Goal: Task Accomplishment & Management: Use online tool/utility

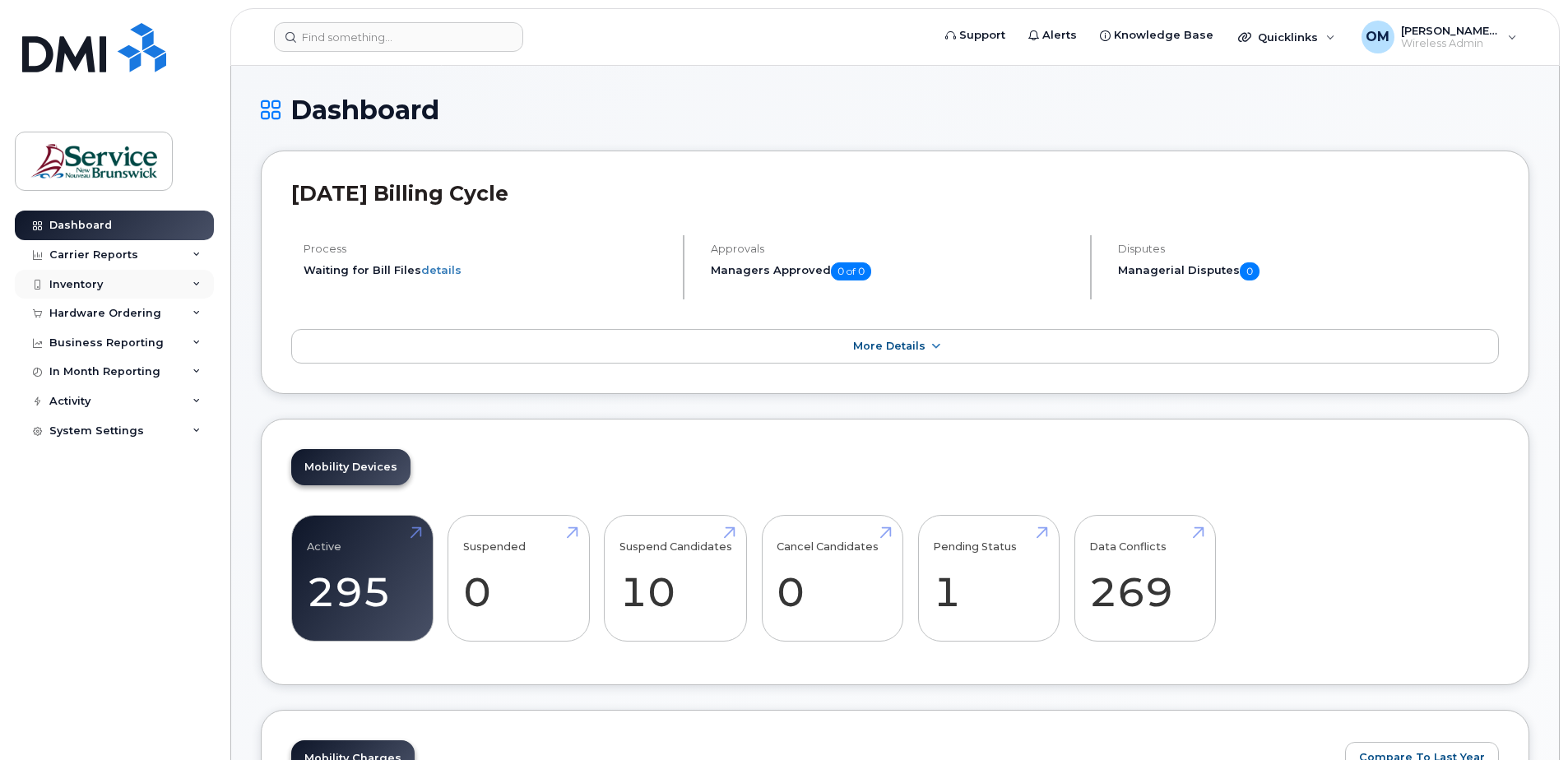
click at [97, 287] on div "Inventory" at bounding box center [76, 285] width 54 height 13
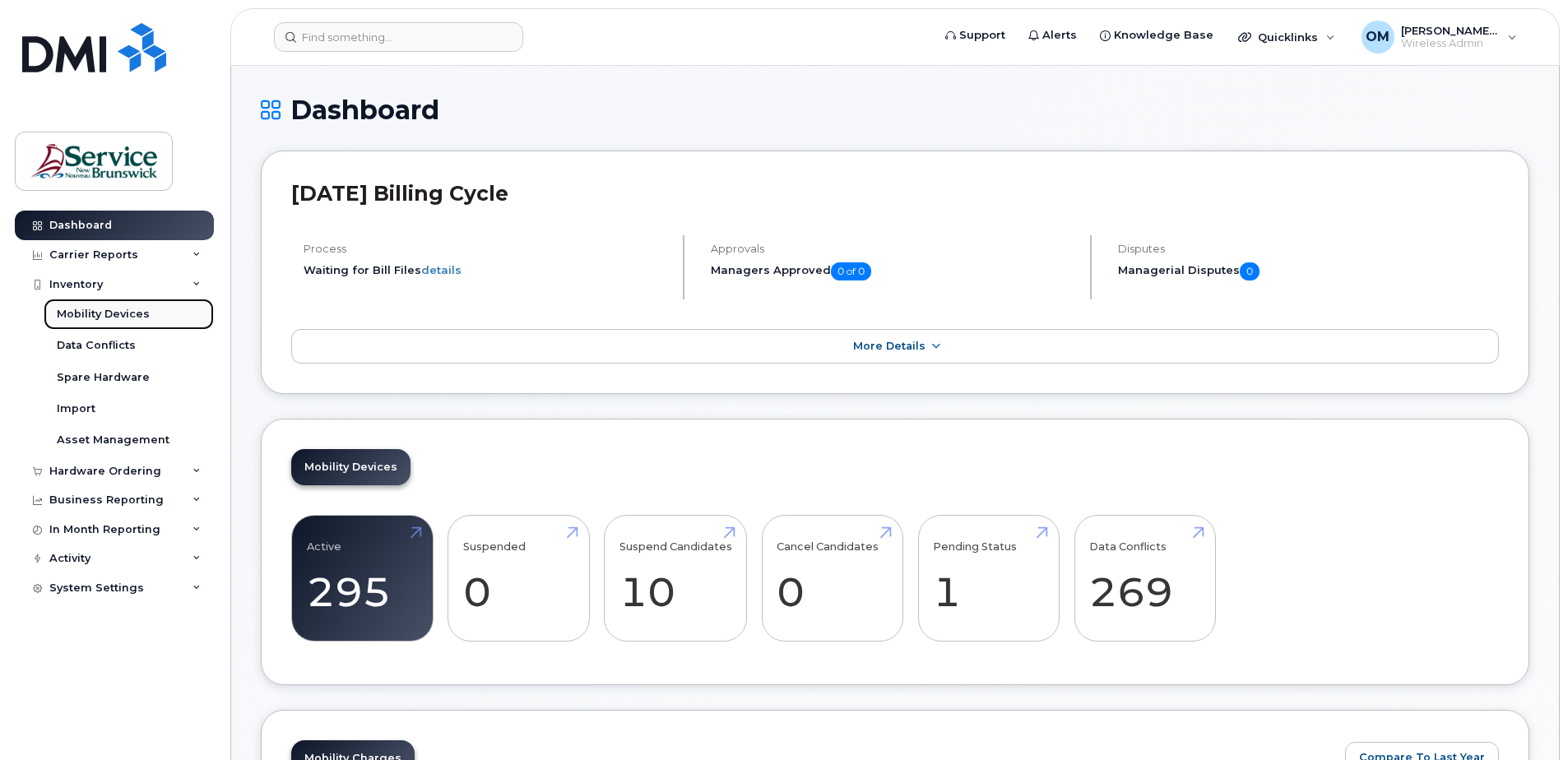
click at [106, 314] on div "Mobility Devices" at bounding box center [102, 314] width 92 height 14
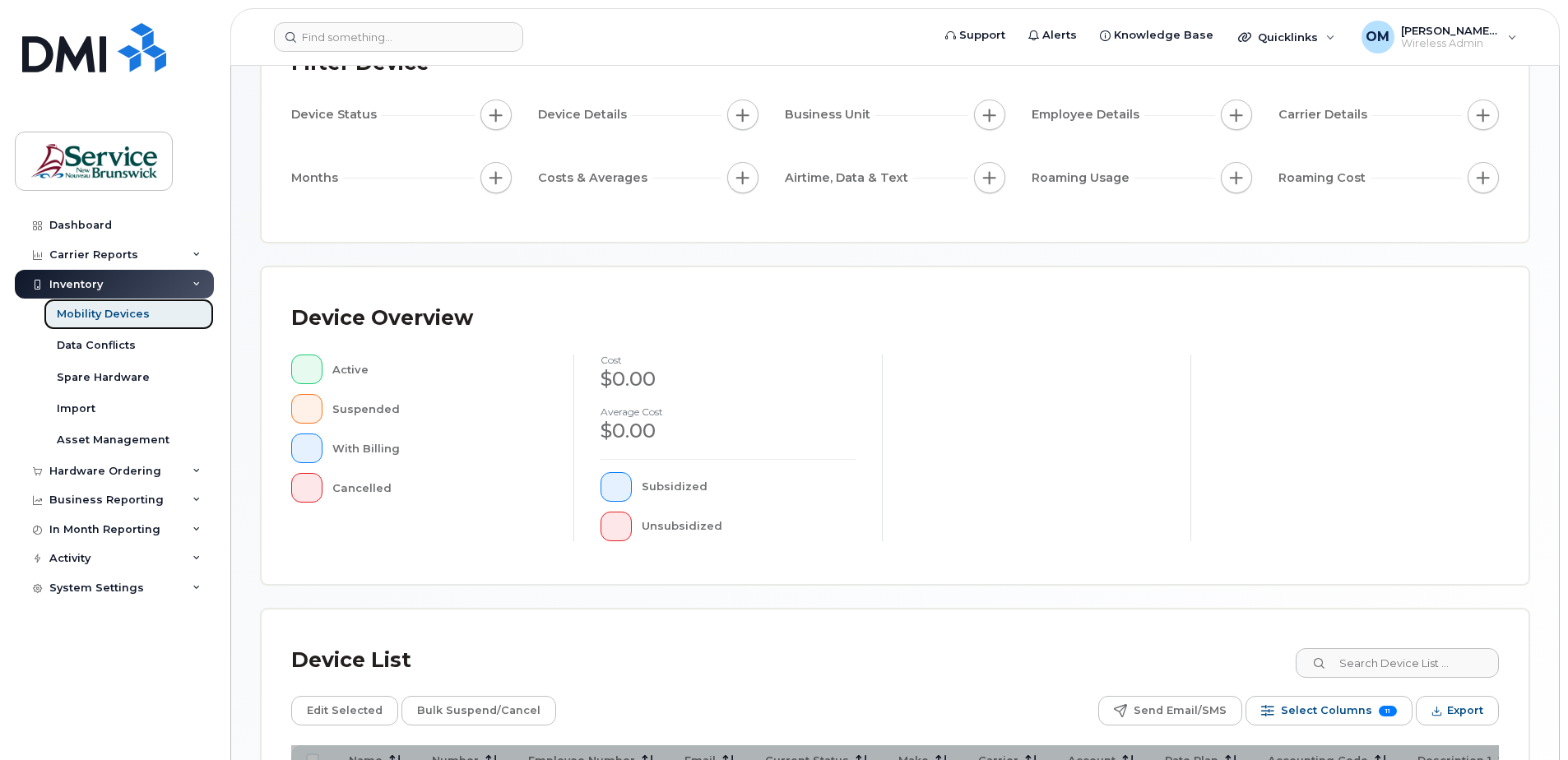
scroll to position [371, 0]
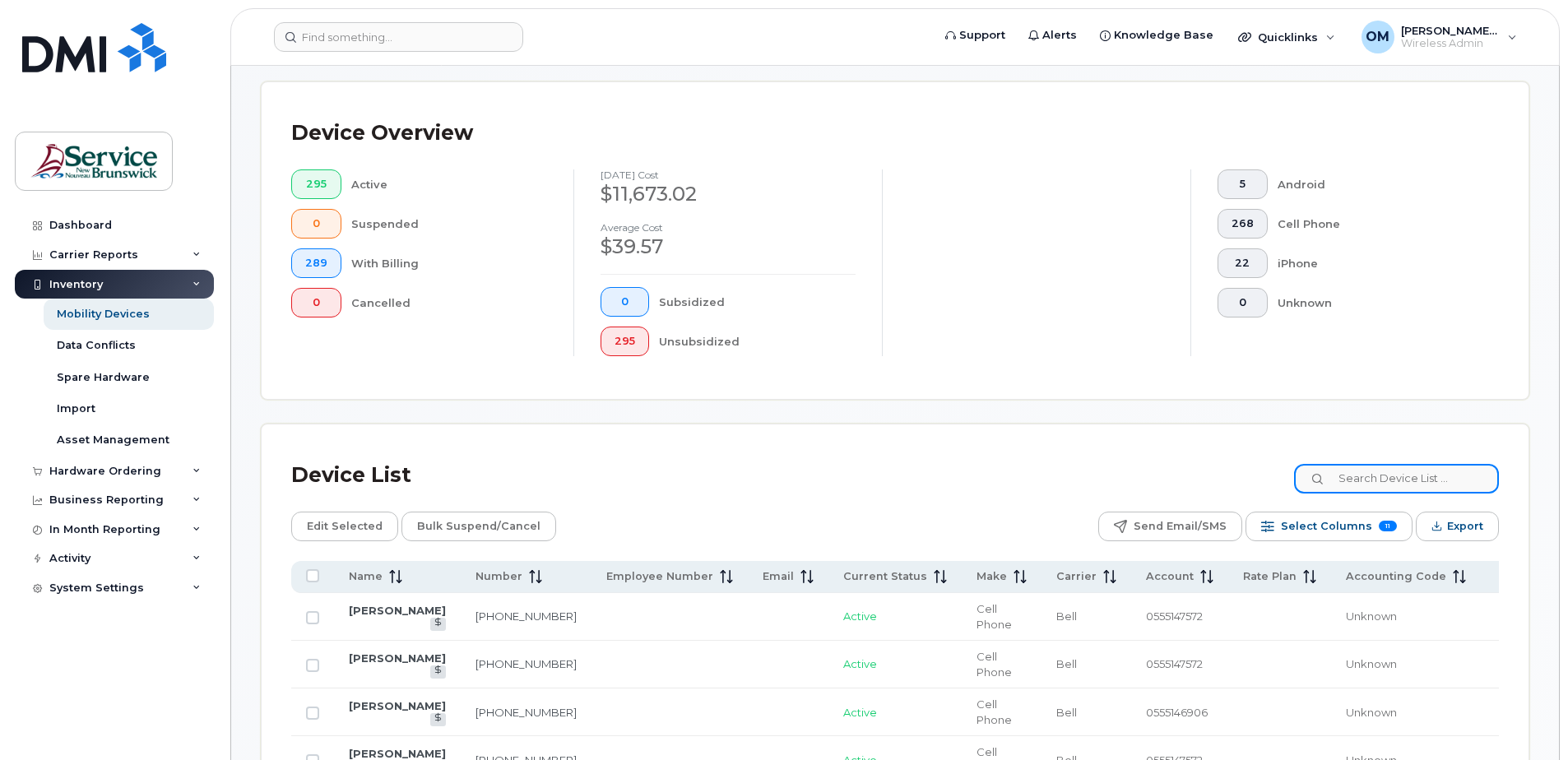
click at [1398, 486] on input at bounding box center [1396, 479] width 205 height 30
paste input "5065458423"
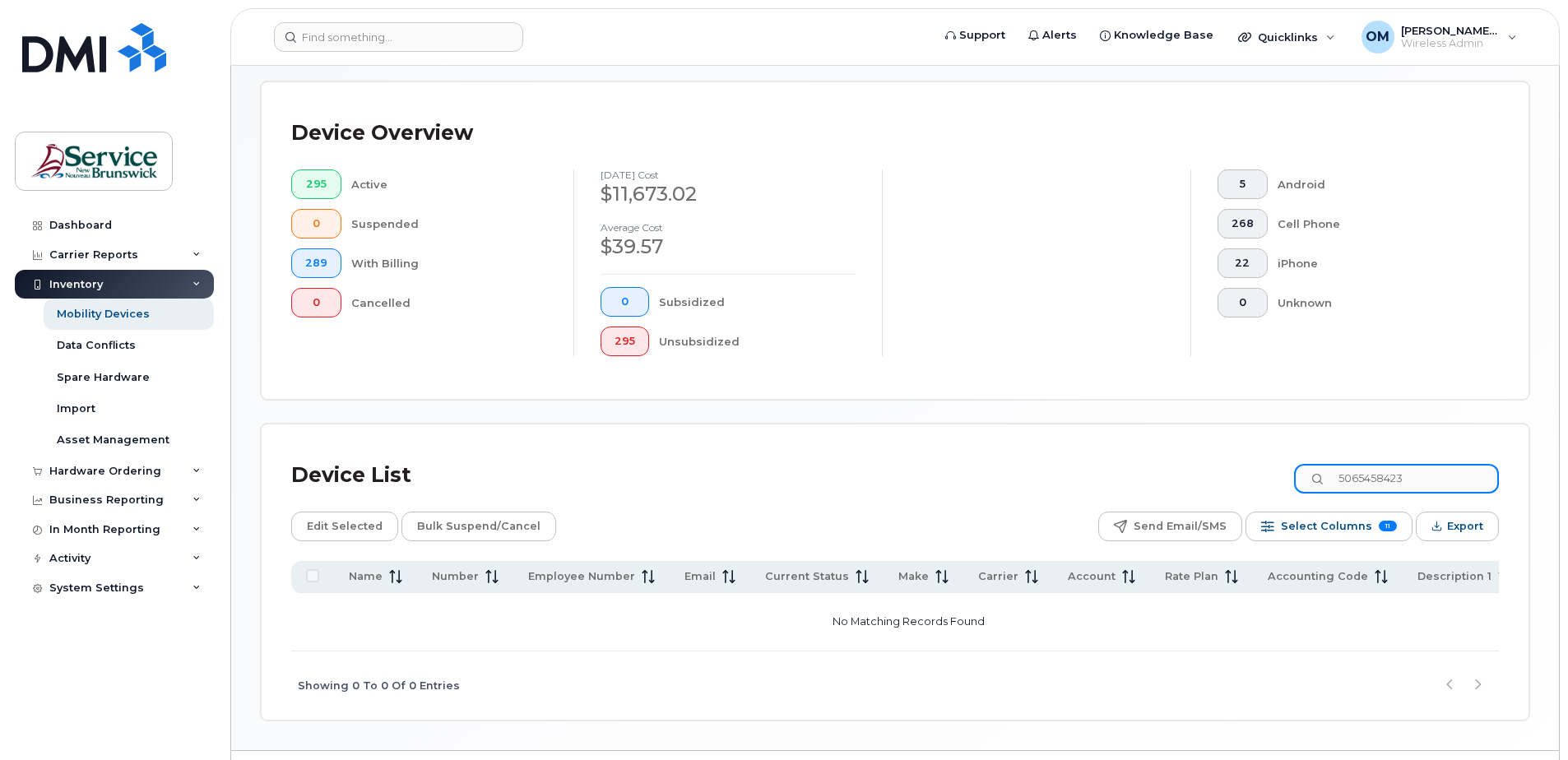
click at [1432, 477] on input "5065458423" at bounding box center [1396, 479] width 205 height 30
click at [1432, 476] on input "5065458423" at bounding box center [1396, 479] width 205 height 30
paste input "2615802"
click at [1375, 478] on input "5062615802" at bounding box center [1396, 479] width 205 height 30
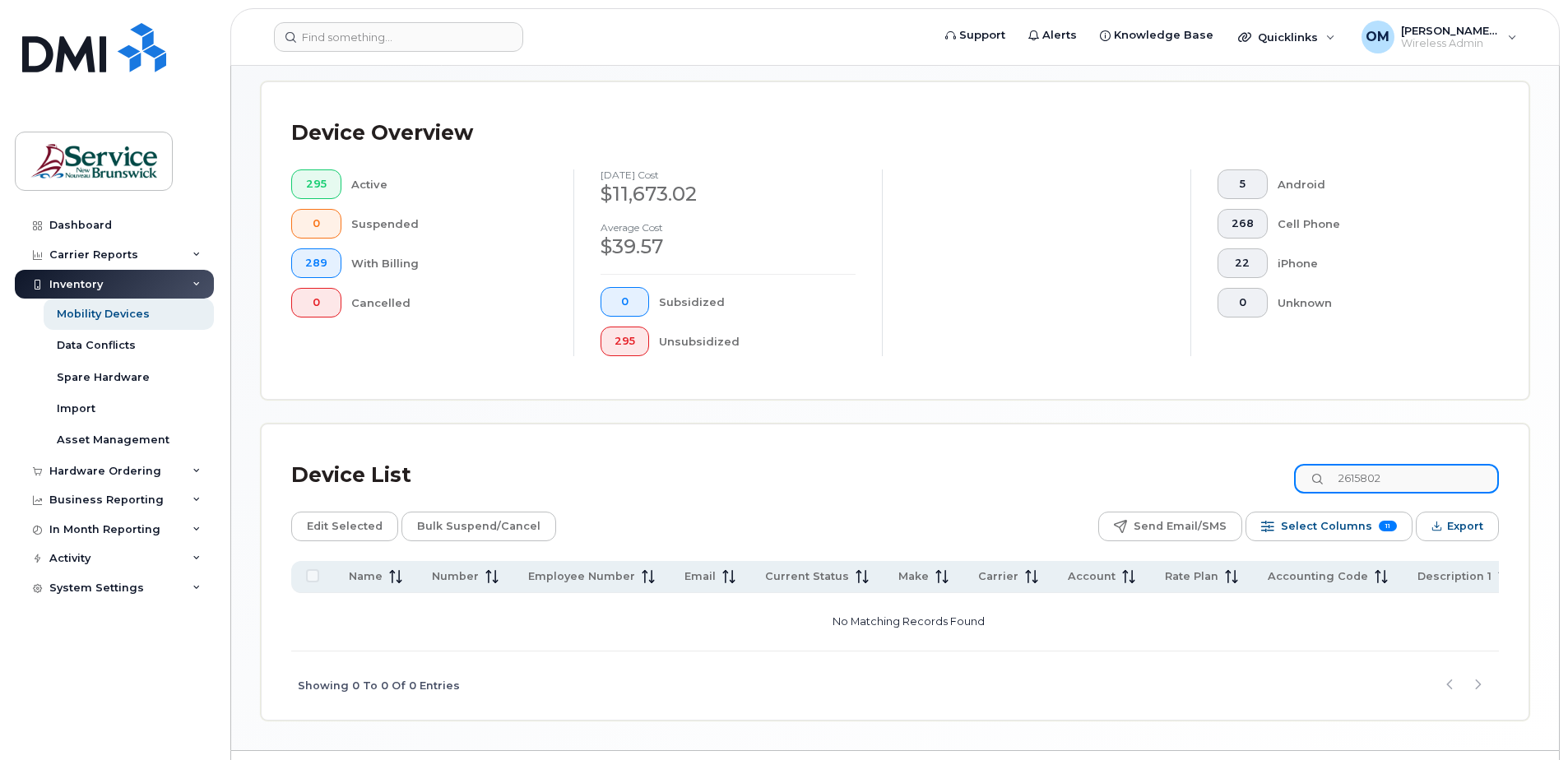
click at [1413, 483] on input "2615802" at bounding box center [1396, 479] width 205 height 30
paste input "506650137"
drag, startPoint x: 1439, startPoint y: 479, endPoint x: 1316, endPoint y: 464, distance: 123.9
click at [1316, 464] on div "5066501372" at bounding box center [1396, 479] width 205 height 30
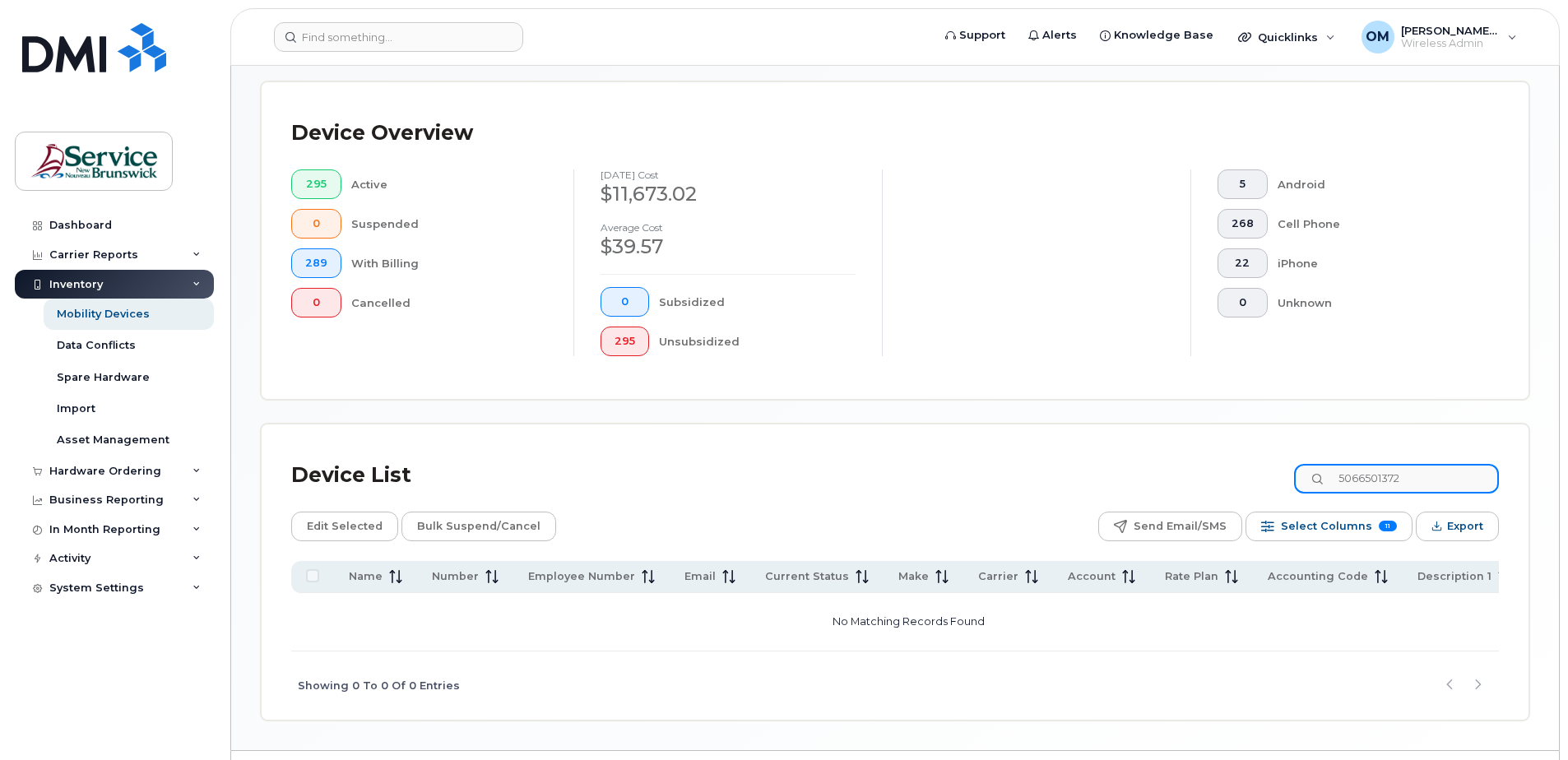
paste input "2510394"
click at [1432, 488] on input "5062510394" at bounding box center [1396, 479] width 205 height 30
click at [1432, 487] on input "5062510394" at bounding box center [1396, 479] width 205 height 30
paste input "615802"
click at [1446, 478] on input "5062615802" at bounding box center [1396, 479] width 205 height 30
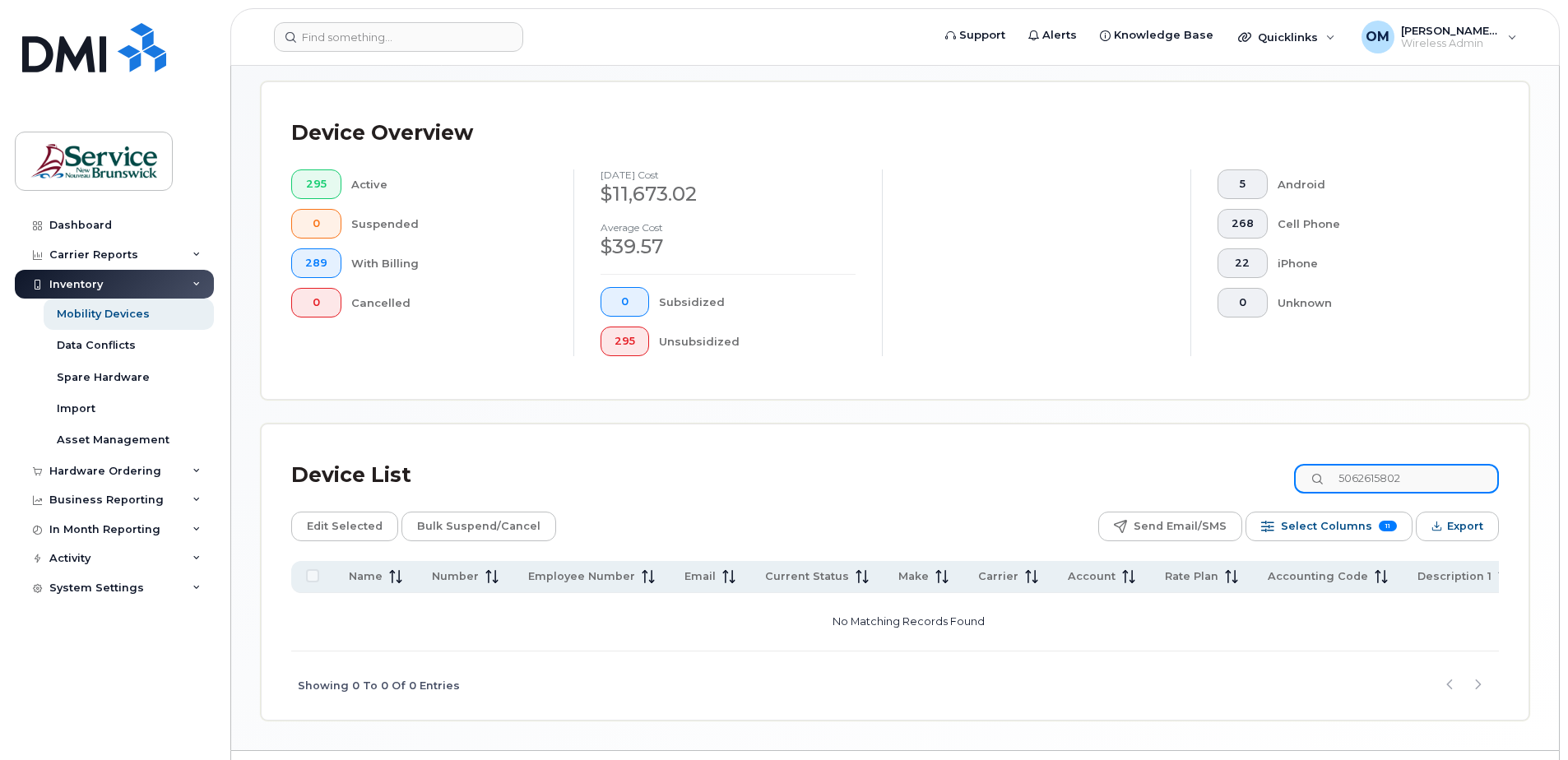
click at [1446, 477] on input "5062615802" at bounding box center [1396, 479] width 205 height 30
paste input "590219"
type input "5062590219"
click at [1441, 461] on div "Device List 5062590219" at bounding box center [894, 476] width 1208 height 43
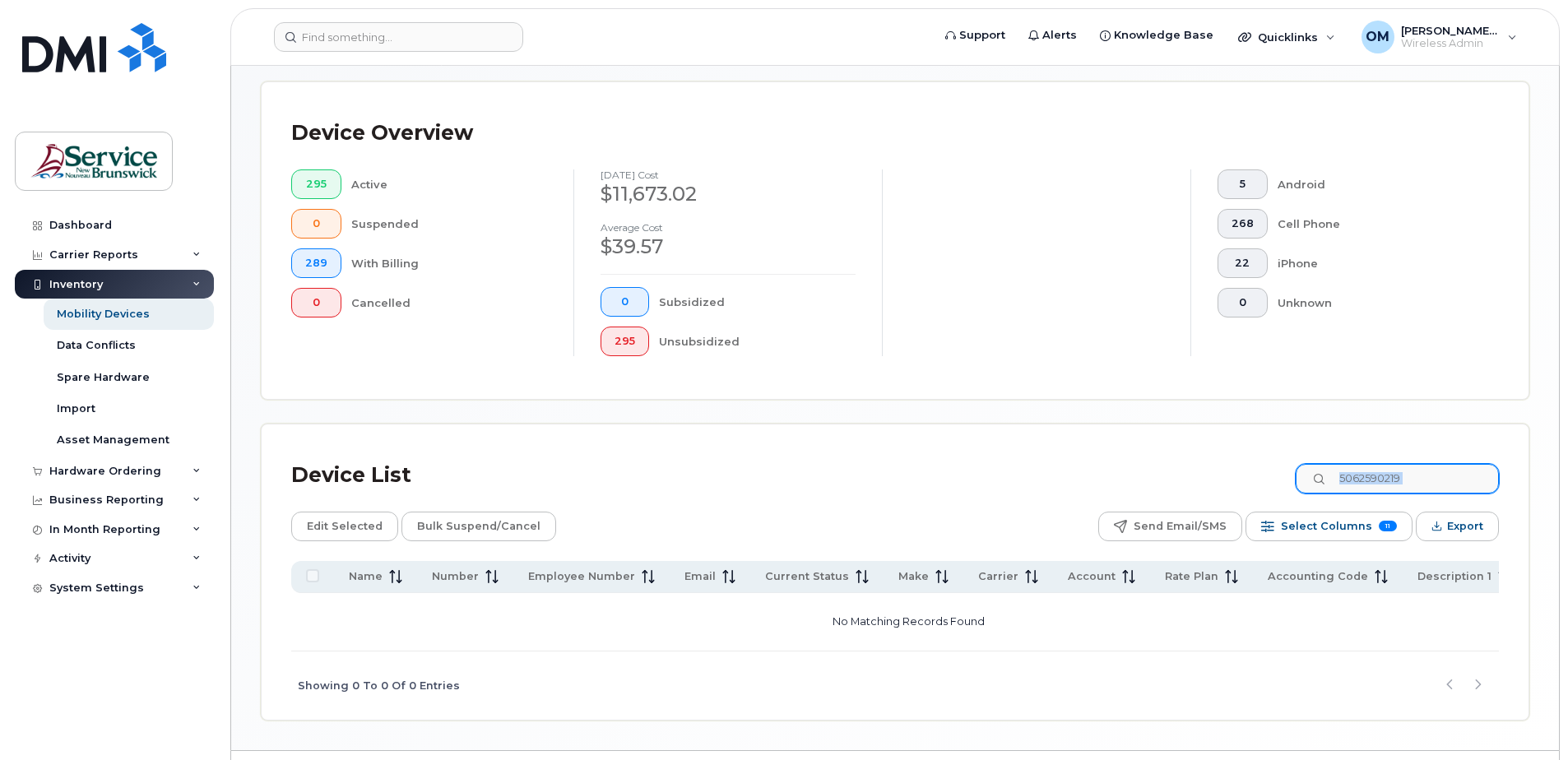
click at [1441, 463] on div "Device List 5062590219" at bounding box center [894, 476] width 1208 height 43
drag, startPoint x: 1441, startPoint y: 464, endPoint x: 1441, endPoint y: 476, distance: 12.0
click at [1441, 476] on input "5062590219" at bounding box center [1396, 479] width 205 height 30
click at [1441, 477] on input "5062590219" at bounding box center [1396, 479] width 205 height 30
paste input "5062615720"
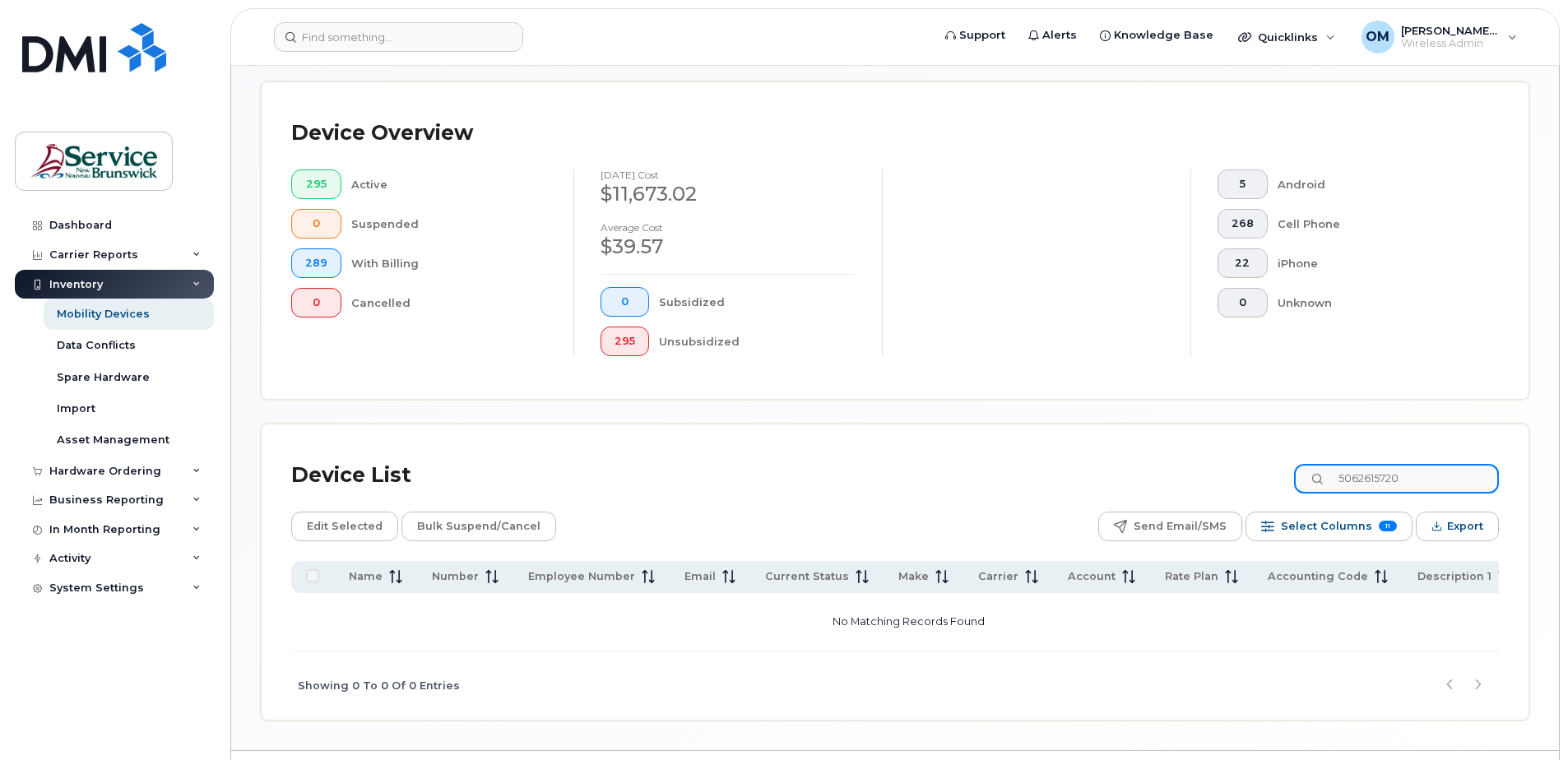
click at [1475, 480] on input "5062615720" at bounding box center [1396, 479] width 205 height 30
click at [1474, 479] on input "5062615720" at bounding box center [1396, 479] width 205 height 30
paste input "6501372"
click at [1484, 496] on div "Device List 5066501372" at bounding box center [894, 476] width 1208 height 43
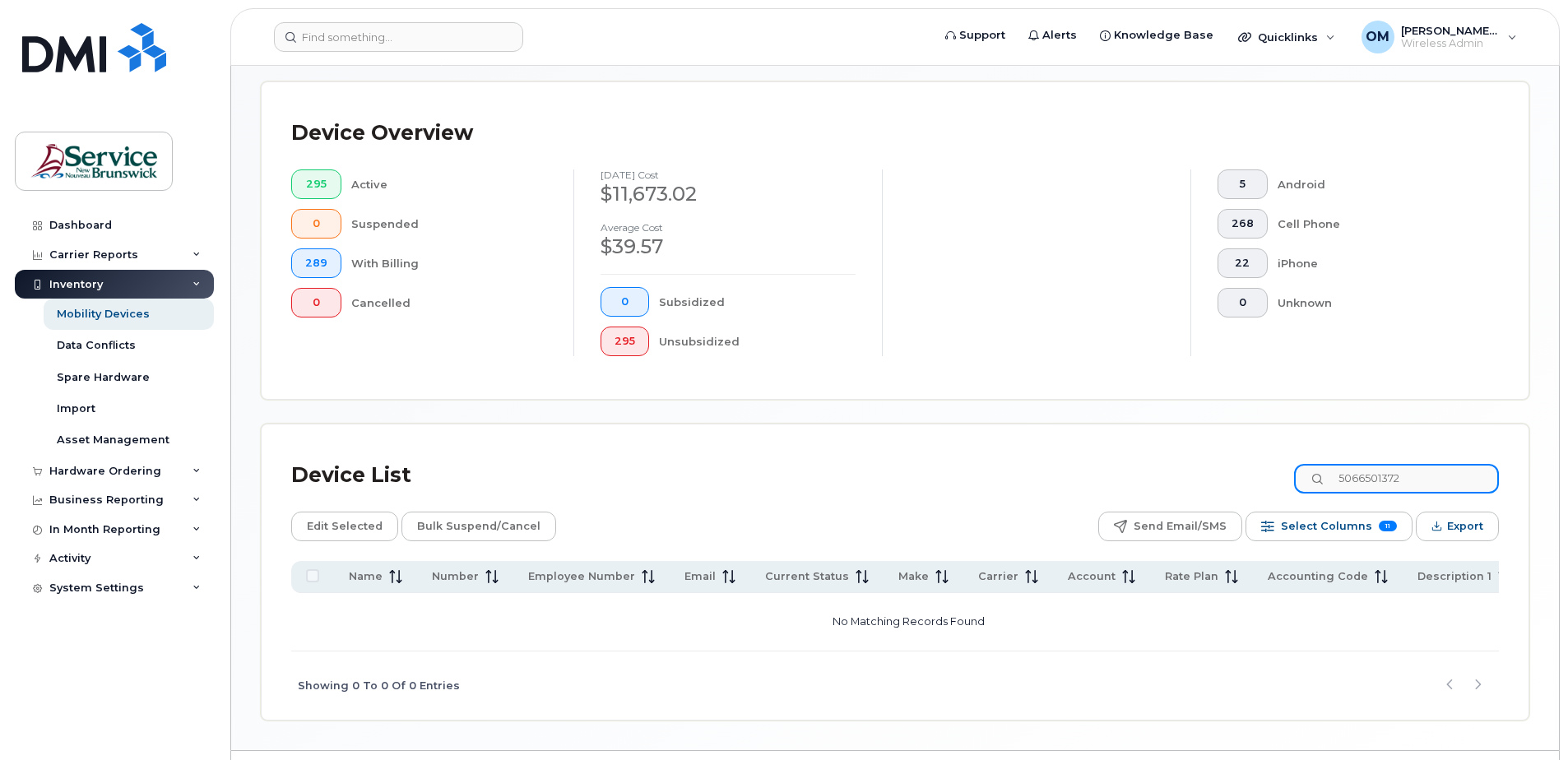
click at [1444, 478] on input "5066501372" at bounding box center [1396, 479] width 205 height 30
paste input "2510394"
click at [1433, 471] on input "5062510394" at bounding box center [1396, 479] width 205 height 30
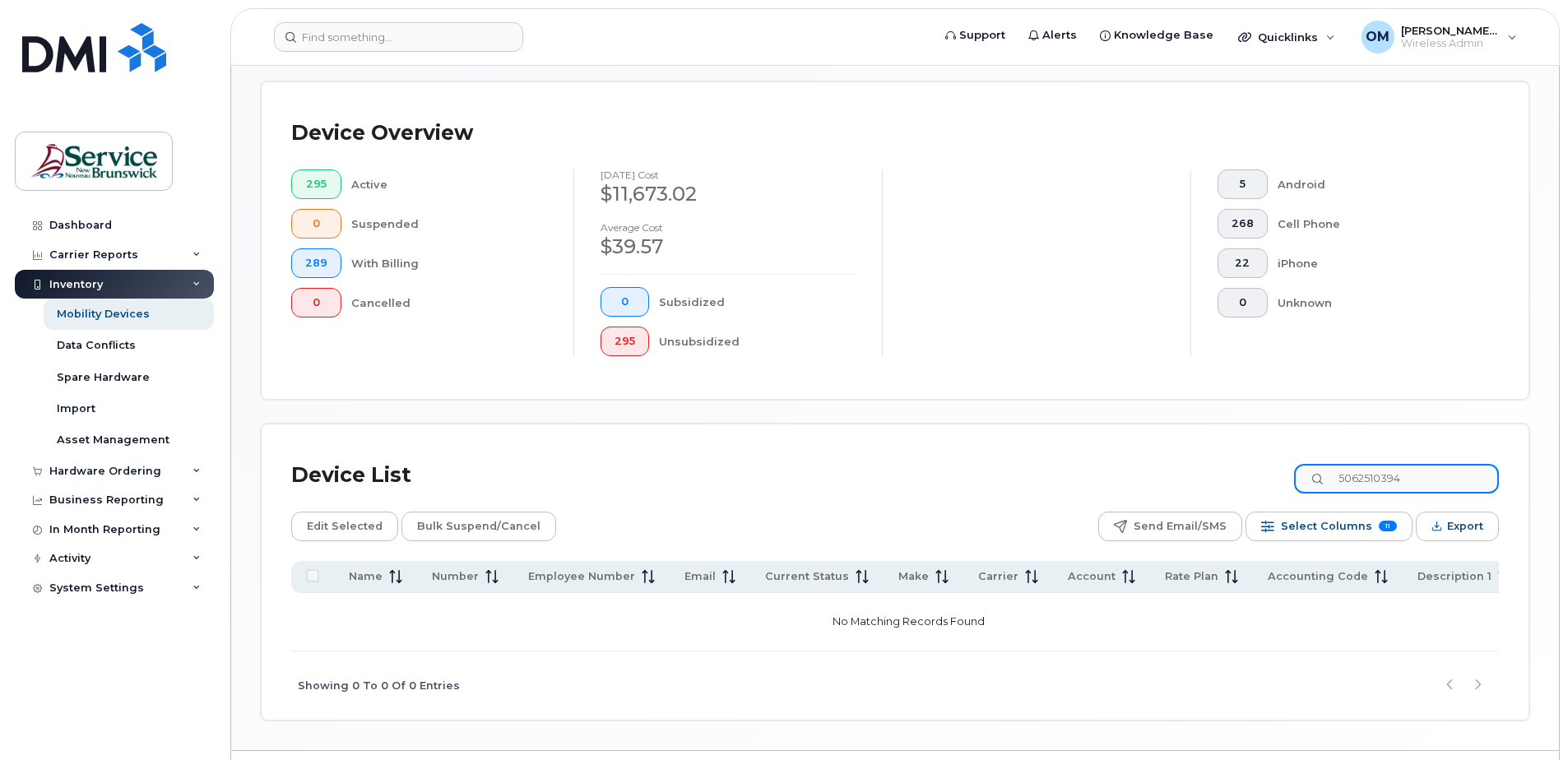
click at [1433, 472] on input "5062510394" at bounding box center [1396, 479] width 205 height 30
paste input "615776"
click at [89, 310] on div "Mobility Devices" at bounding box center [102, 314] width 92 height 14
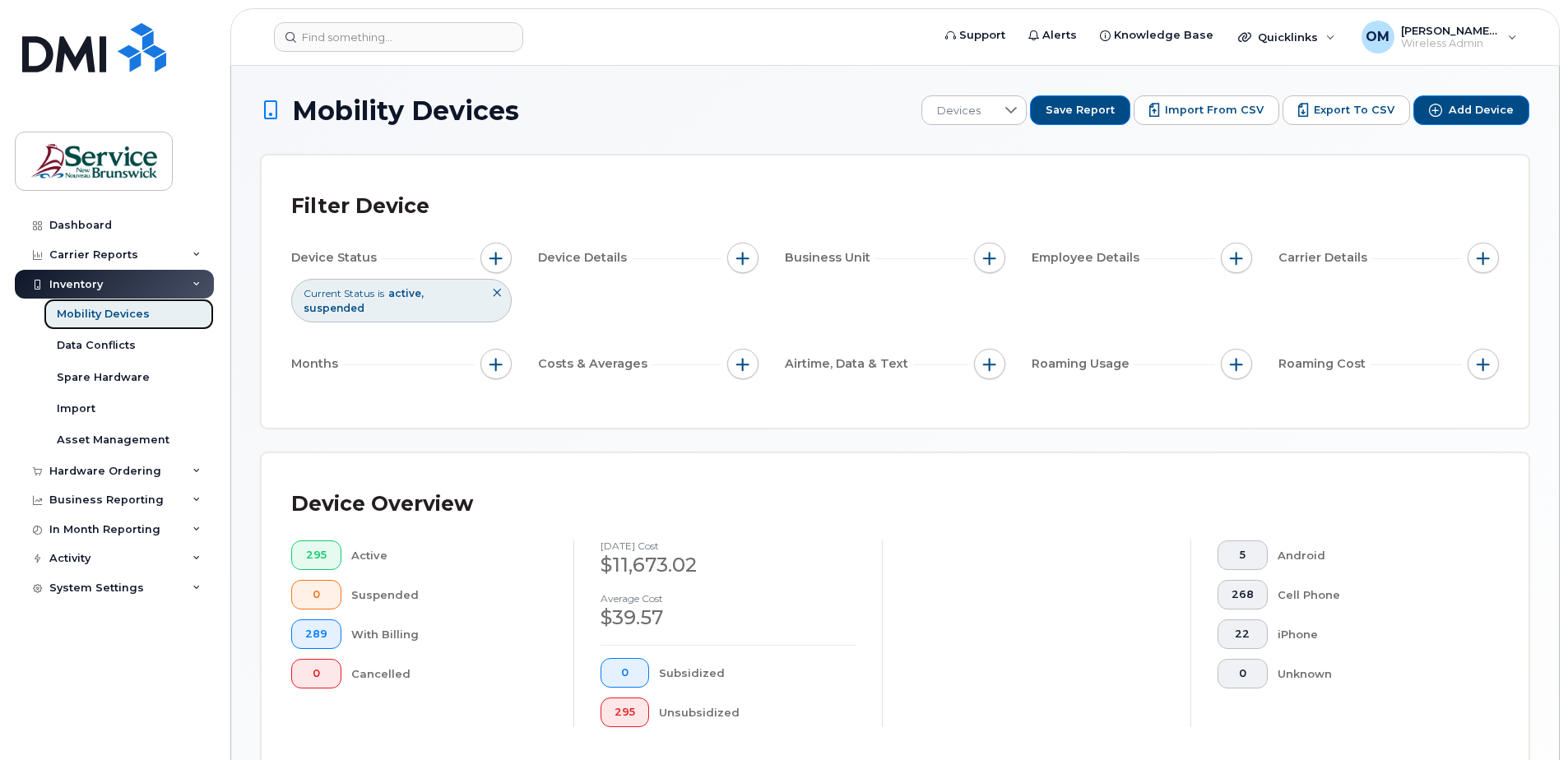
scroll to position [411, 0]
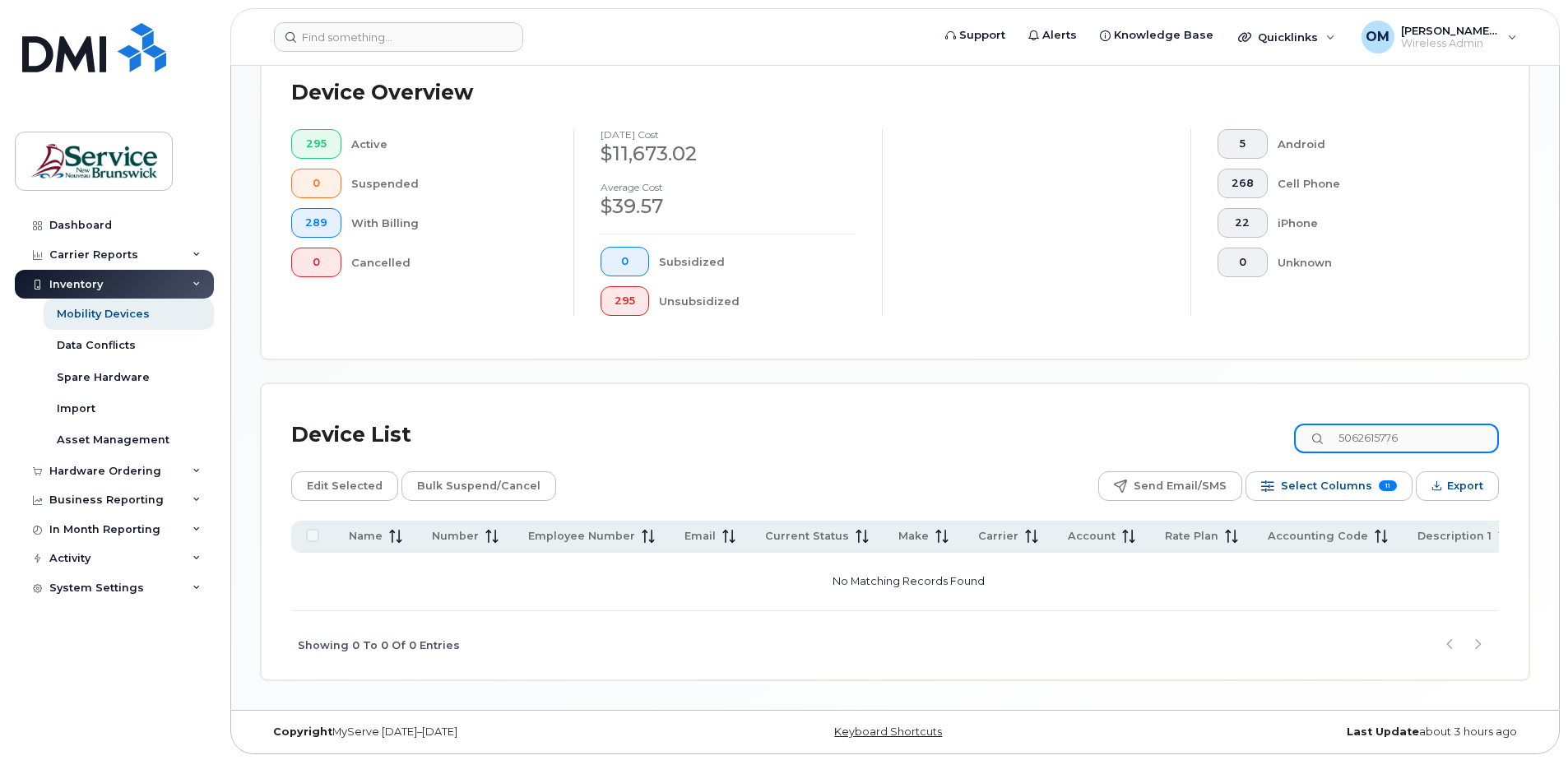
click at [1454, 427] on input "5062615776" at bounding box center [1396, 438] width 205 height 30
type input "5"
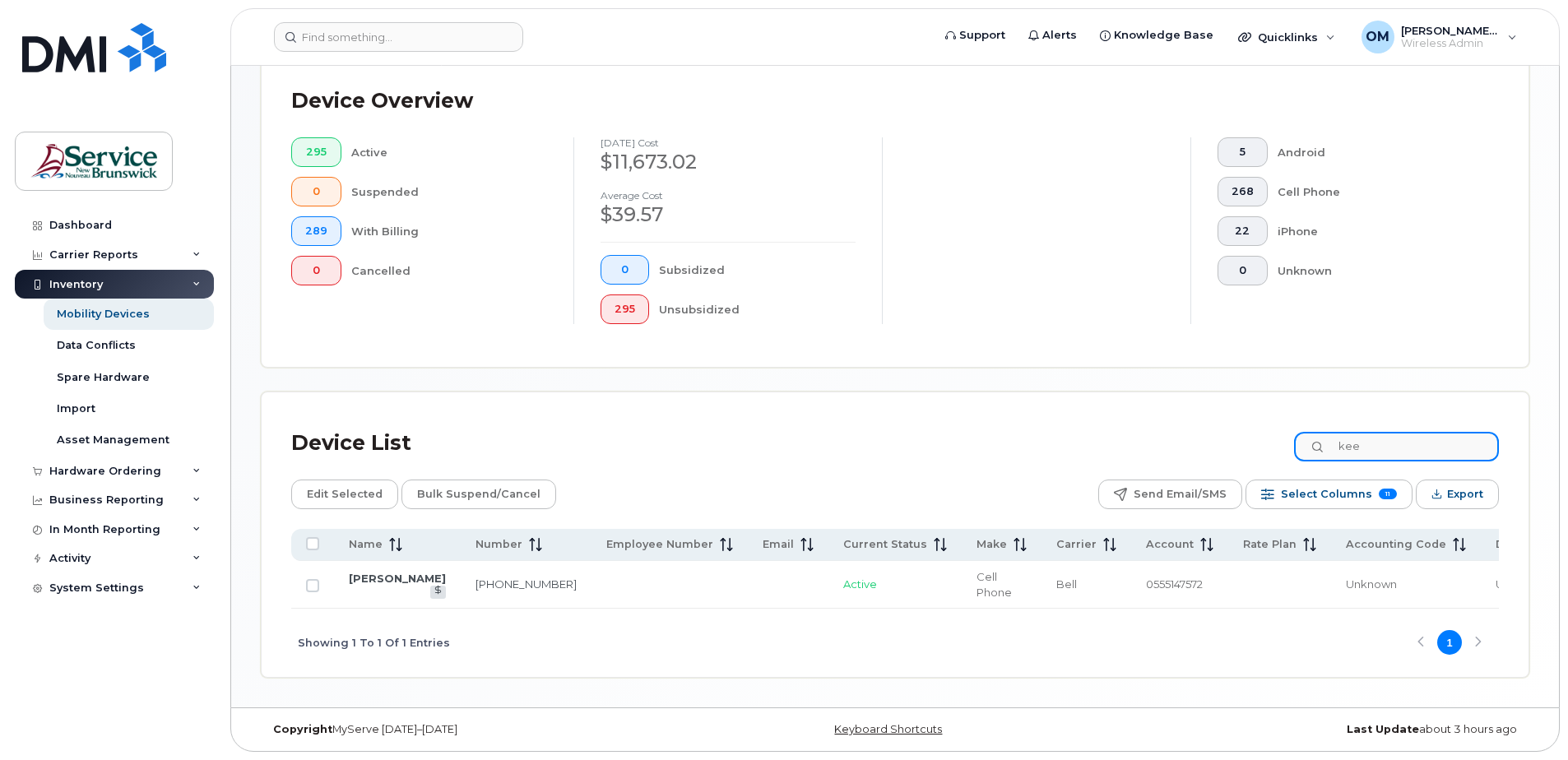
scroll to position [403, 0]
type input "kee"
click at [1419, 444] on input "kee" at bounding box center [1396, 446] width 205 height 30
click at [1418, 443] on input "kee" at bounding box center [1396, 446] width 205 height 30
paste input "5062615802"
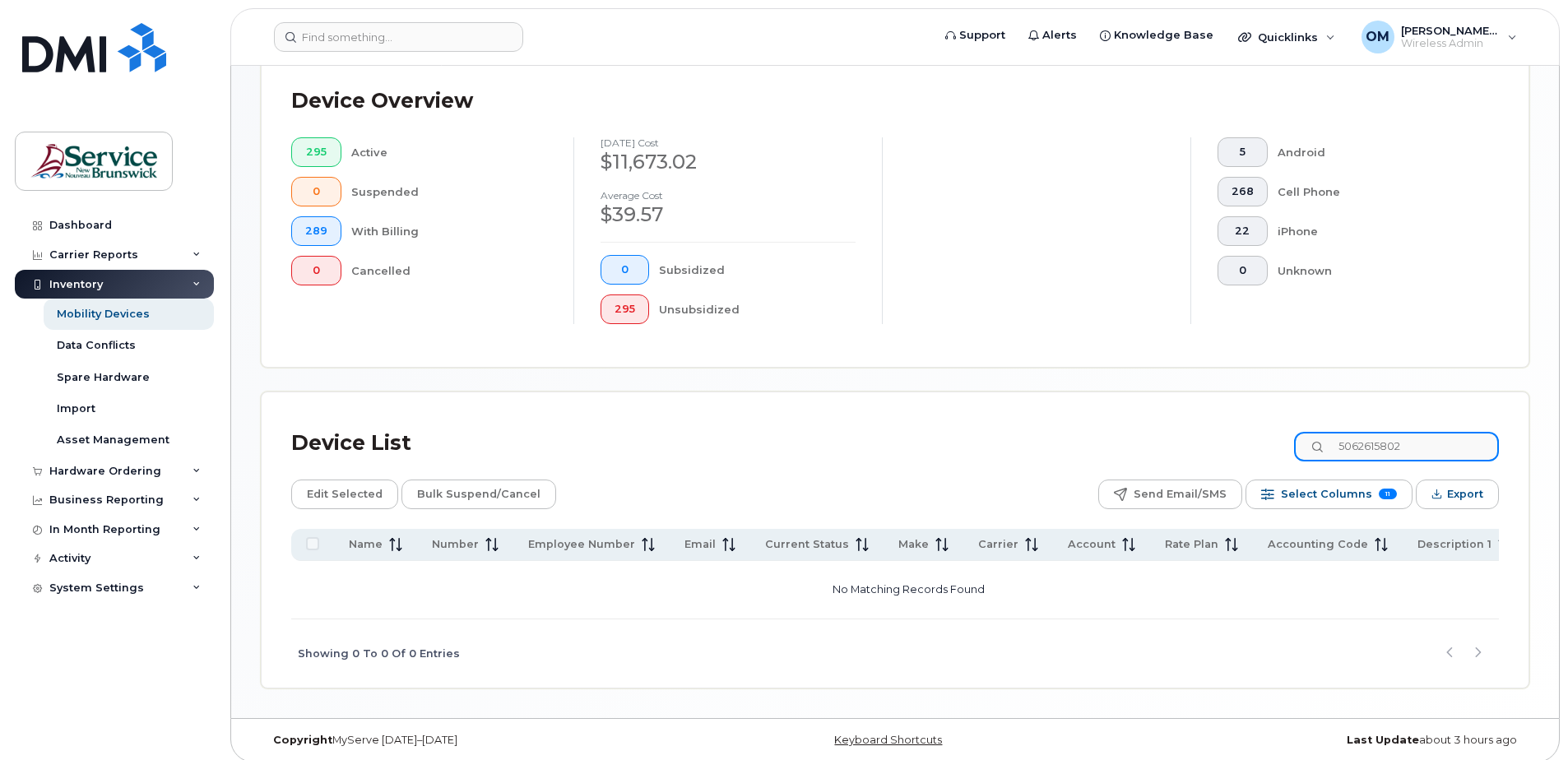
scroll to position [411, 0]
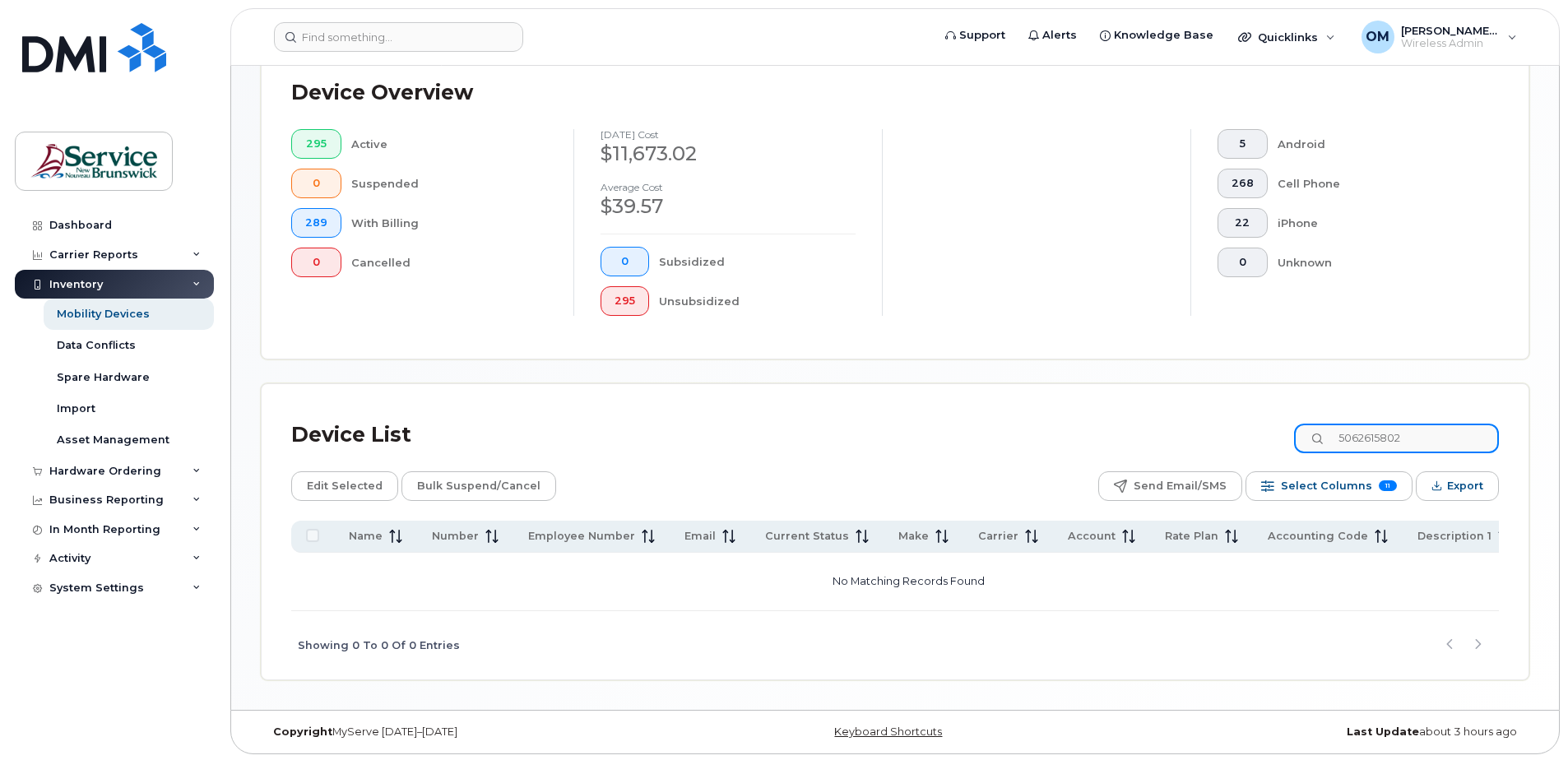
type input "5062615802"
